Goal: Transaction & Acquisition: Purchase product/service

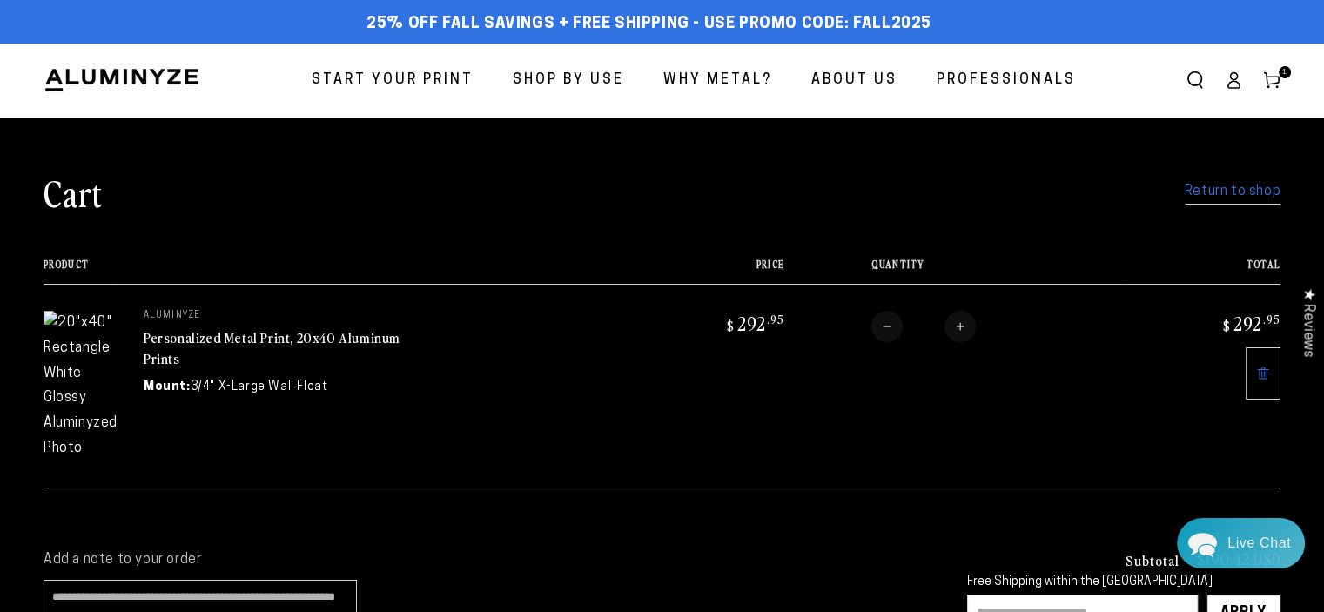
click at [292, 335] on link "Personalized Metal Print, 20x40 Aluminum Prints" at bounding box center [272, 348] width 257 height 42
click at [401, 73] on span "Start Your Print" at bounding box center [393, 80] width 162 height 25
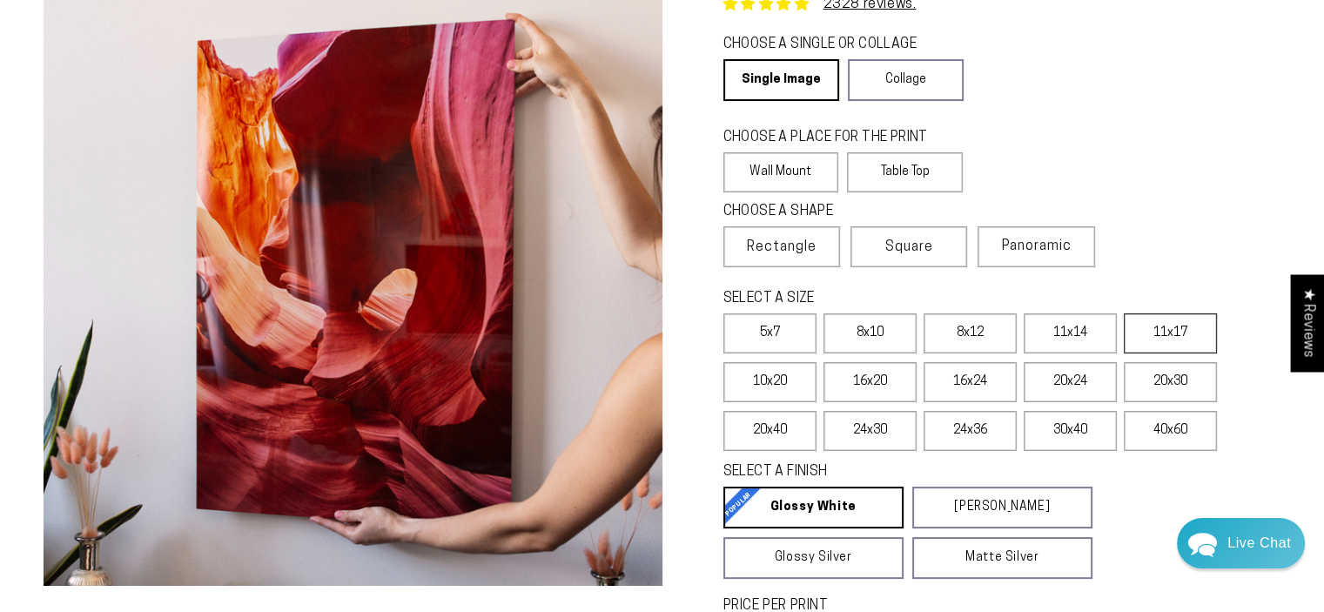
scroll to position [174, 0]
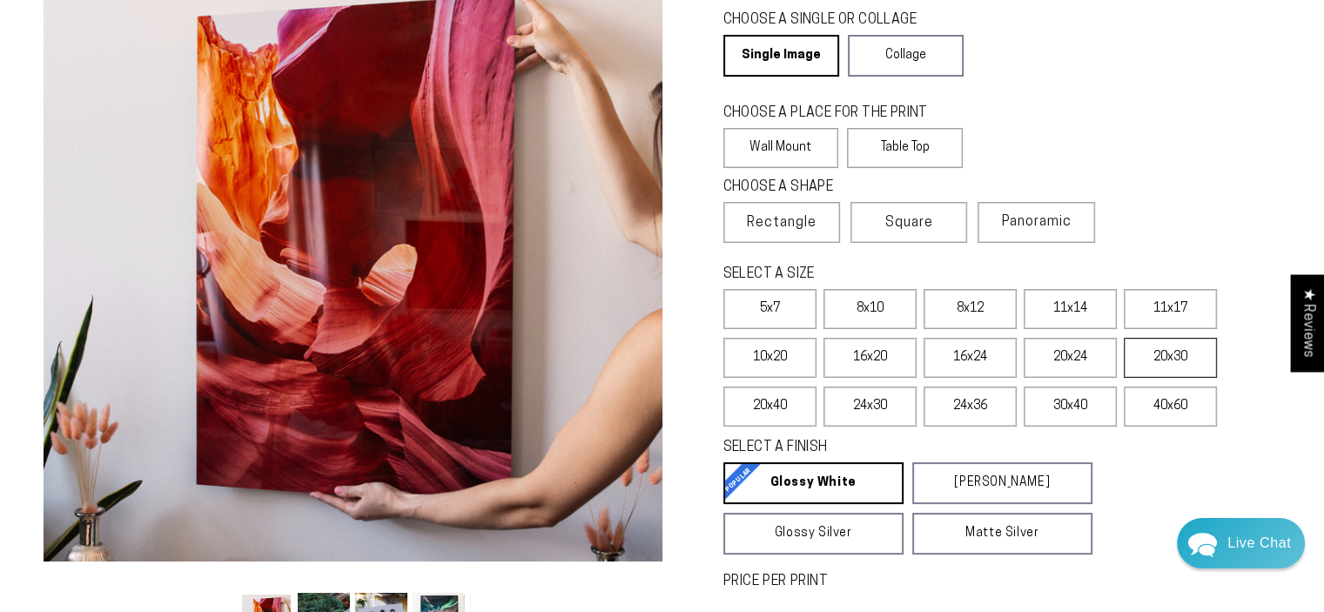
click at [1158, 354] on label "20x30" at bounding box center [1170, 358] width 93 height 40
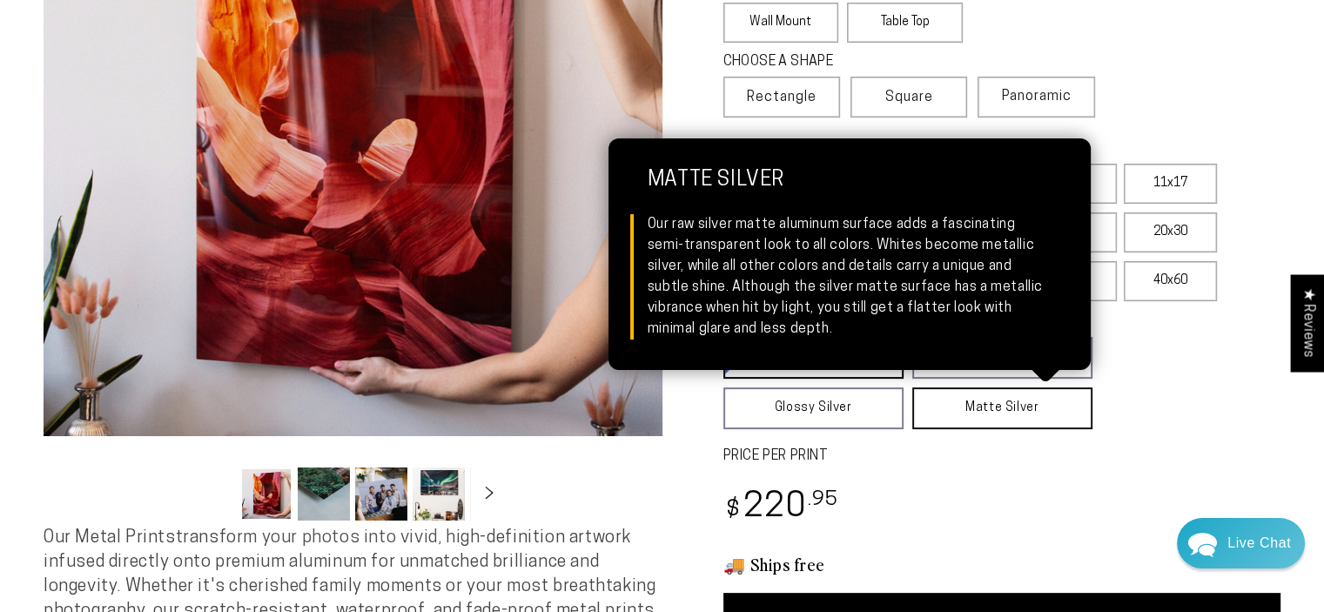
scroll to position [348, 0]
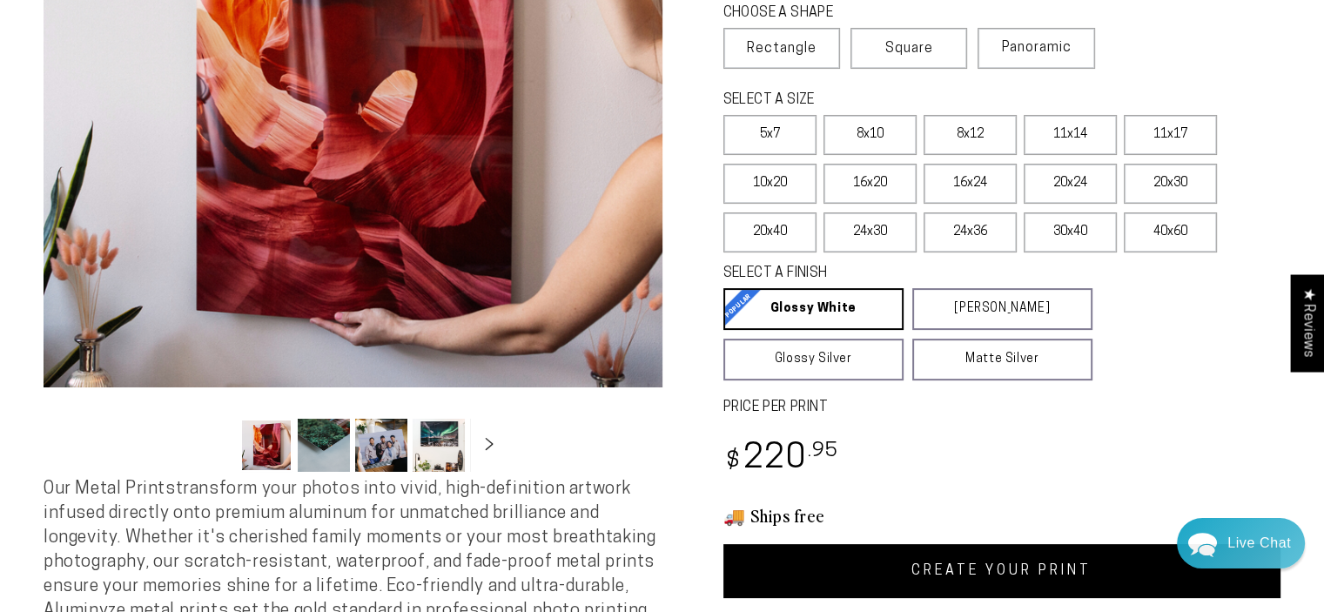
click at [972, 573] on link "CREATE YOUR PRINT" at bounding box center [1003, 571] width 558 height 54
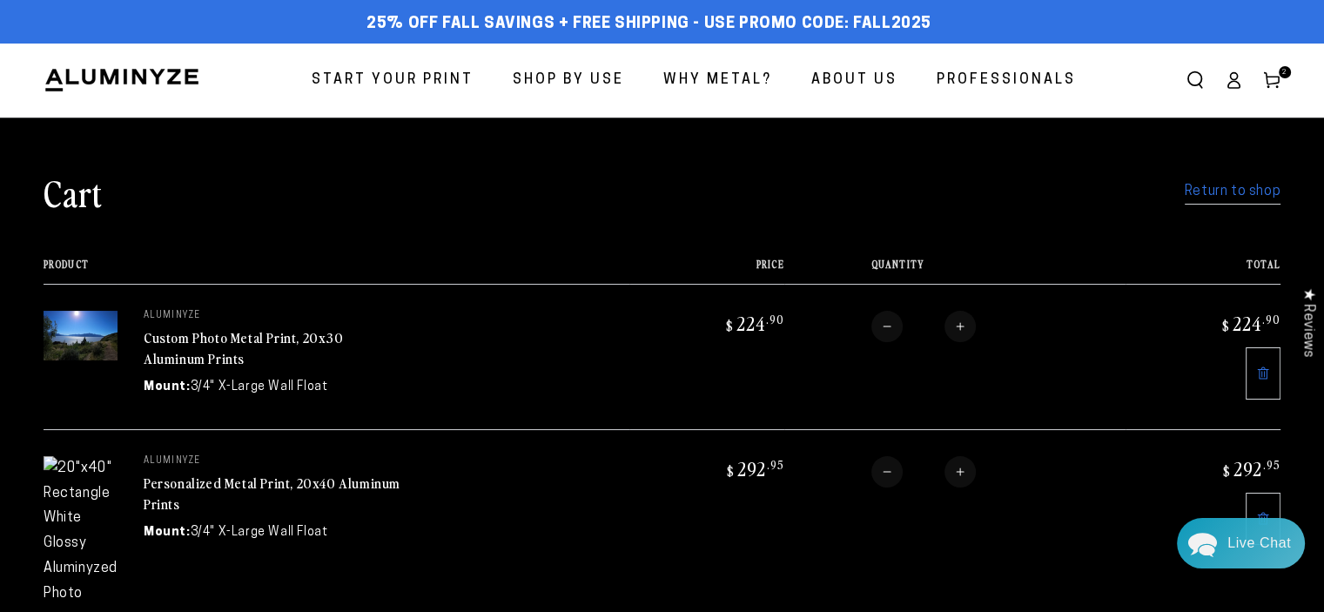
click at [1265, 515] on icon at bounding box center [1264, 519] width 14 height 14
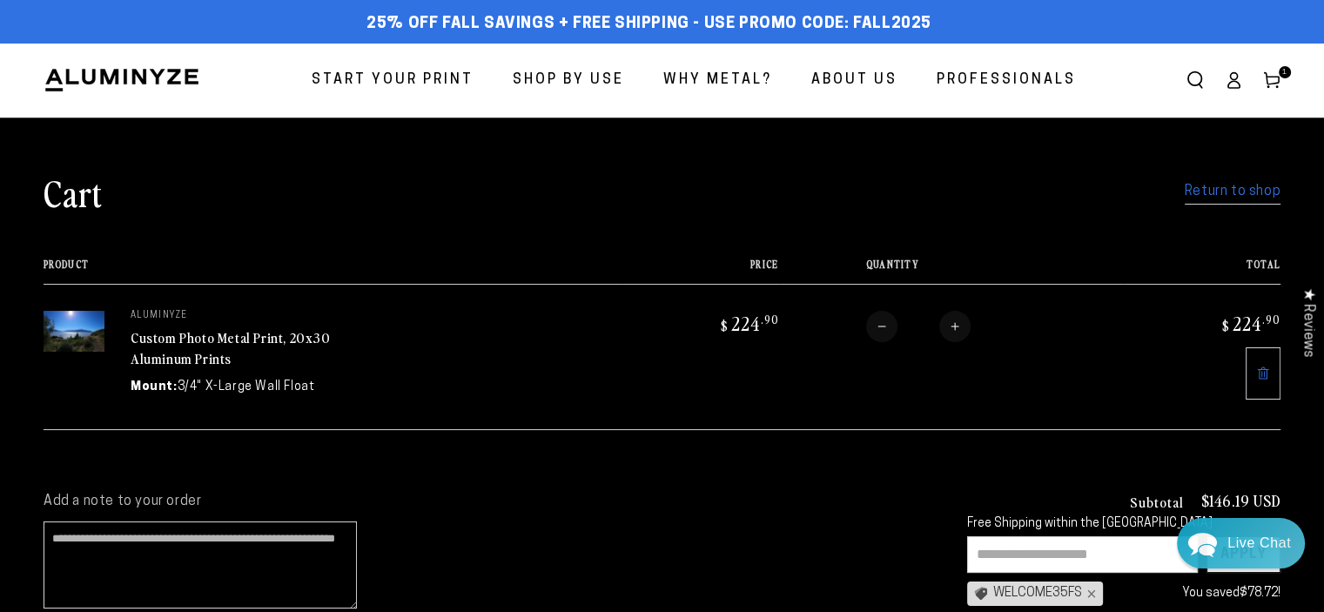
click at [669, 525] on cart-note "Add a note to your order" at bounding box center [488, 555] width 889 height 125
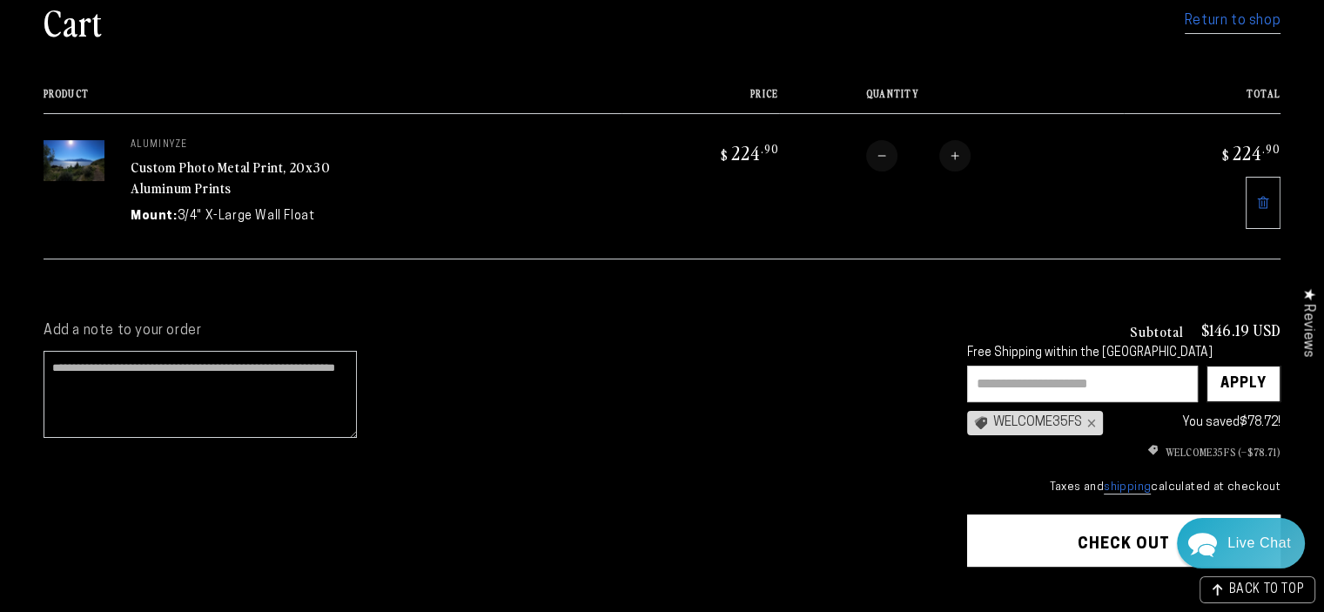
scroll to position [174, 0]
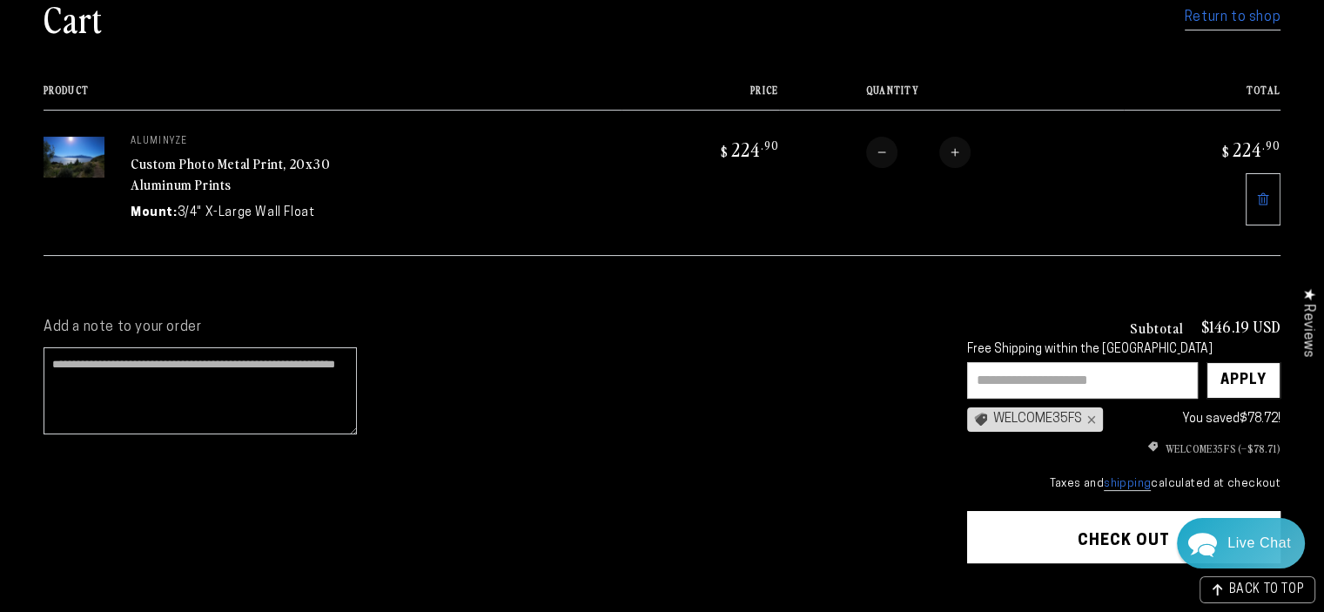
click at [1087, 386] on input "text" at bounding box center [1082, 380] width 231 height 37
type input "******"
click at [1047, 420] on div "WELCOME35FS ×" at bounding box center [1035, 420] width 136 height 24
click at [1308, 445] on div "Add a note to your order Subtotal $146.19 USD Free Shipping within the USA ****…" at bounding box center [662, 494] width 1324 height 414
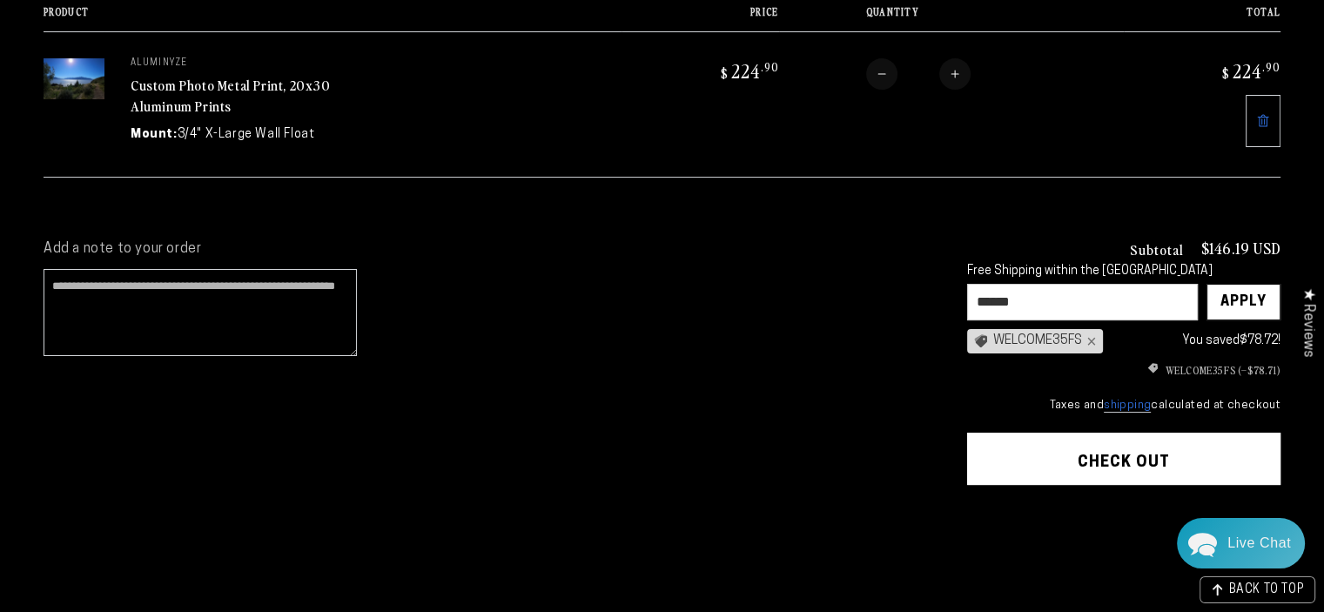
scroll to position [261, 0]
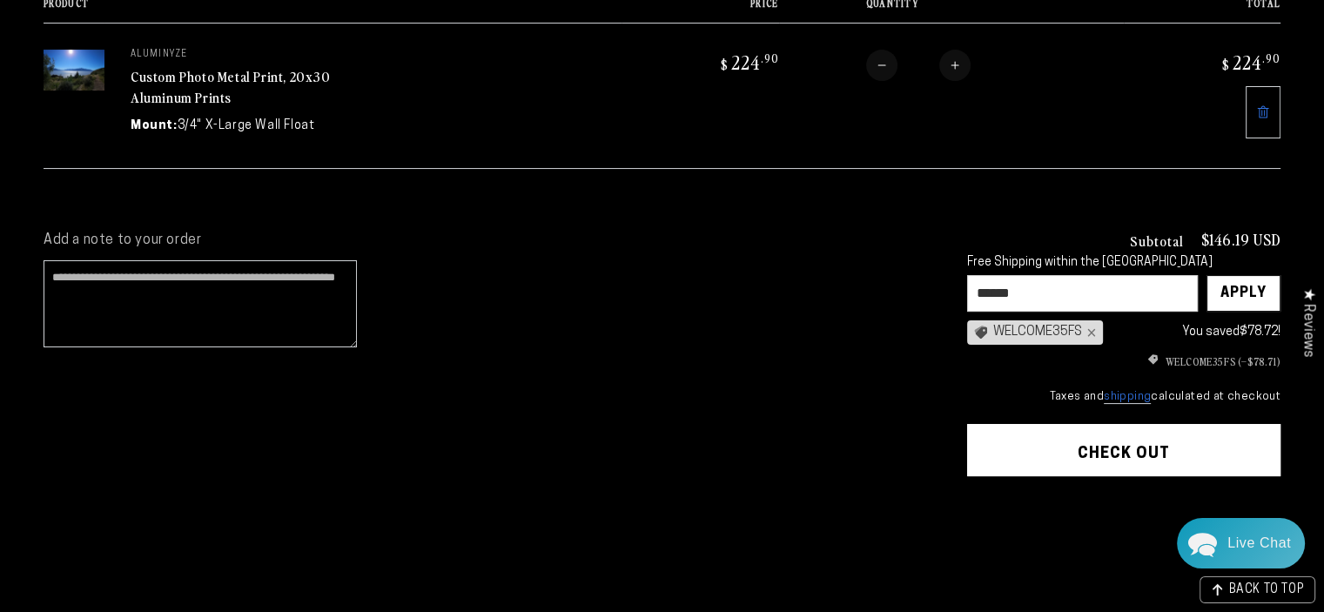
click at [1115, 445] on button "Check out" at bounding box center [1123, 450] width 313 height 52
